Goal: Check status: Check status

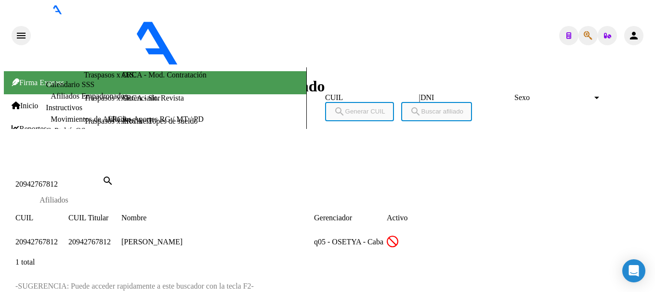
click at [102, 180] on div "20942767812 Buscar (apellido, dni, [PERSON_NAME], [PERSON_NAME], cuit, obra soc…" at bounding box center [58, 184] width 87 height 9
click at [102, 180] on input "20942767812" at bounding box center [58, 184] width 87 height 9
type input "20839848"
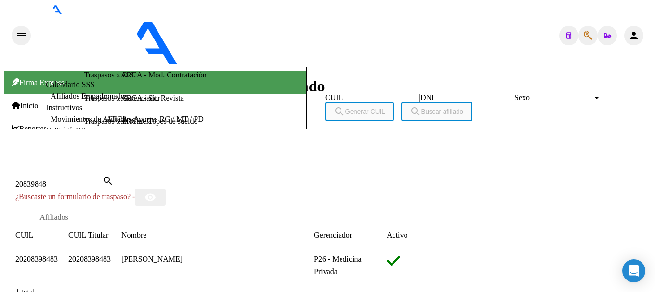
click at [58, 255] on span "20208398483" at bounding box center [36, 259] width 42 height 8
type textarea "20208398483"
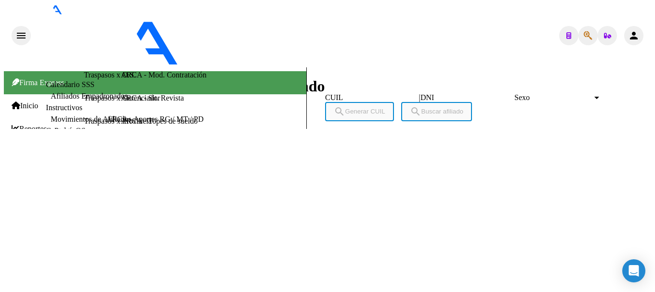
scroll to position [991, 0]
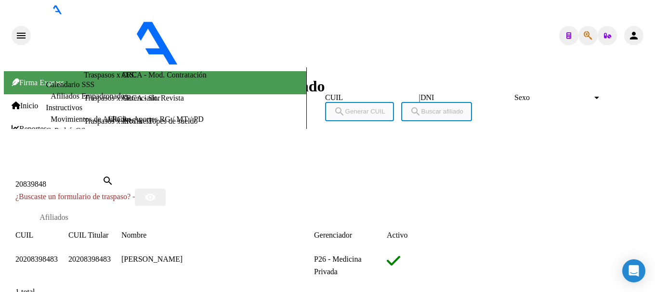
click at [376, 164] on div at bounding box center [327, 164] width 647 height 0
